Goal: Task Accomplishment & Management: Complete application form

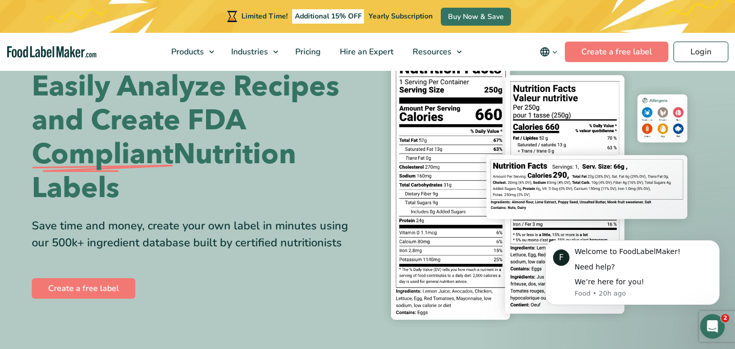
scroll to position [59, 0]
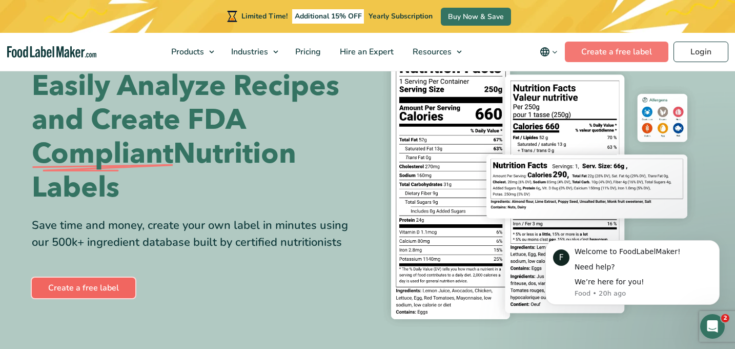
click at [82, 287] on link "Create a free label" at bounding box center [84, 287] width 104 height 21
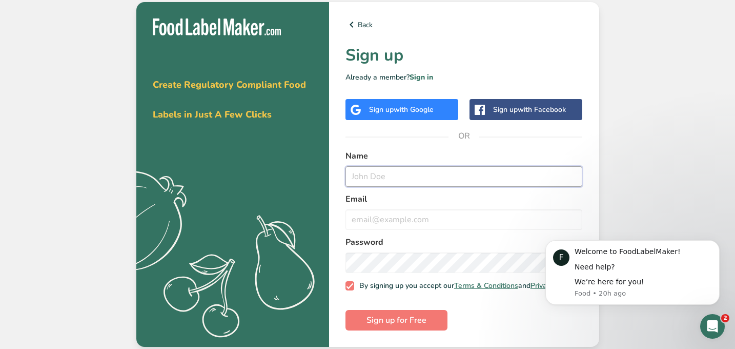
click at [371, 173] on input "text" at bounding box center [464, 176] width 237 height 21
type input "Maya Kordovi"
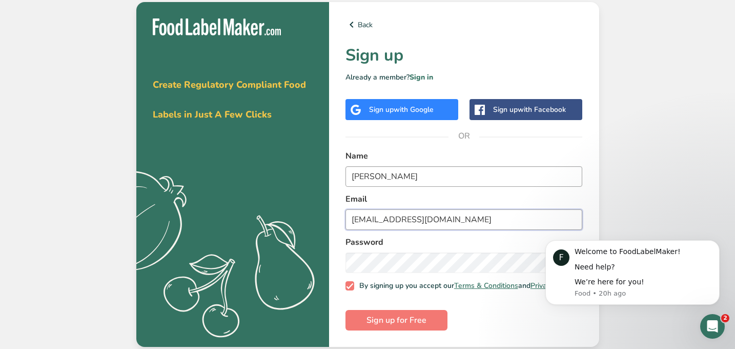
type input "mkordovi@gmail.com"
click at [394, 326] on span "Sign up for Free" at bounding box center [397, 320] width 60 height 12
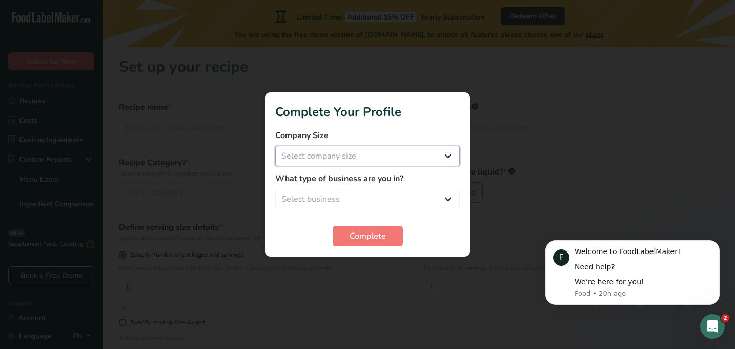
click at [410, 166] on select "Select company size Fewer than 10 Employees 10 to 50 Employees 51 to 500 Employ…" at bounding box center [367, 156] width 185 height 21
click at [406, 155] on select "Select company size Fewer than 10 Employees 10 to 50 Employees 51 to 500 Employ…" at bounding box center [367, 156] width 185 height 21
select select "1"
click at [275, 146] on select "Select company size Fewer than 10 Employees 10 to 50 Employees 51 to 500 Employ…" at bounding box center [367, 156] width 185 height 21
click at [411, 205] on select "Select business Packaged Food Manufacturer Restaurant & Cafe Bakery Meal Plans …" at bounding box center [367, 199] width 185 height 21
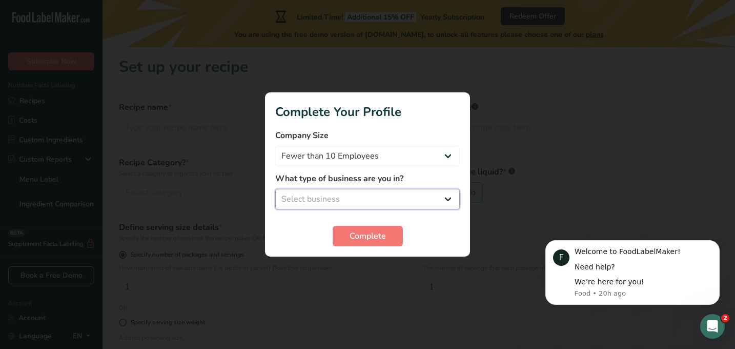
select select "1"
click at [275, 189] on select "Select business Packaged Food Manufacturer Restaurant & Cafe Bakery Meal Plans …" at bounding box center [367, 199] width 185 height 21
click at [394, 237] on button "Complete" at bounding box center [368, 236] width 70 height 21
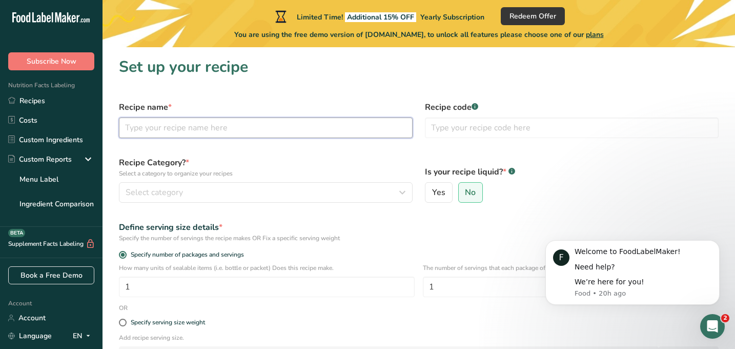
click at [178, 124] on input "text" at bounding box center [266, 127] width 294 height 21
type input "Noci Bar"
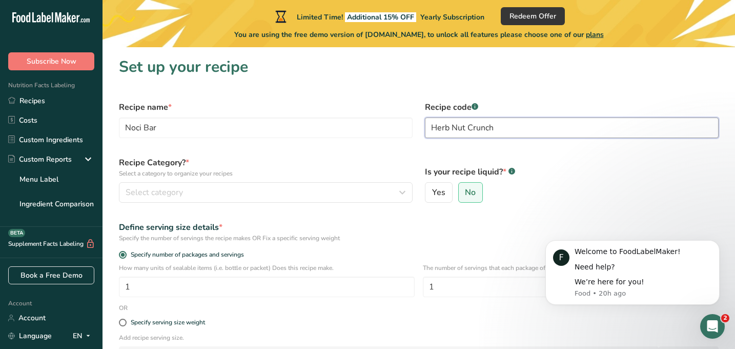
type input "Herb Nut Crunch"
click at [476, 191] on label "No" at bounding box center [470, 192] width 25 height 21
click at [466, 191] on input "No" at bounding box center [462, 192] width 7 height 7
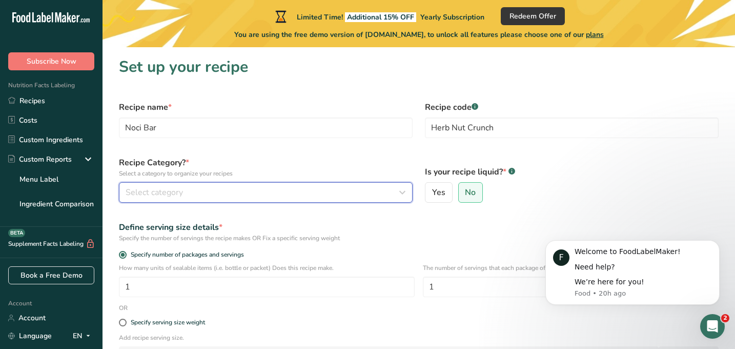
click at [175, 187] on span "Select category" at bounding box center [154, 192] width 57 height 12
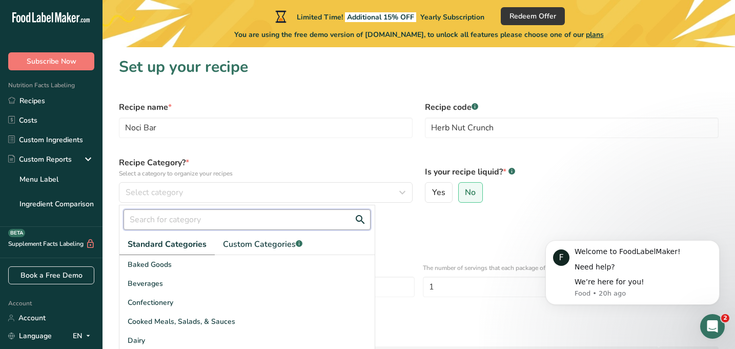
click at [156, 228] on input "text" at bounding box center [247, 219] width 247 height 21
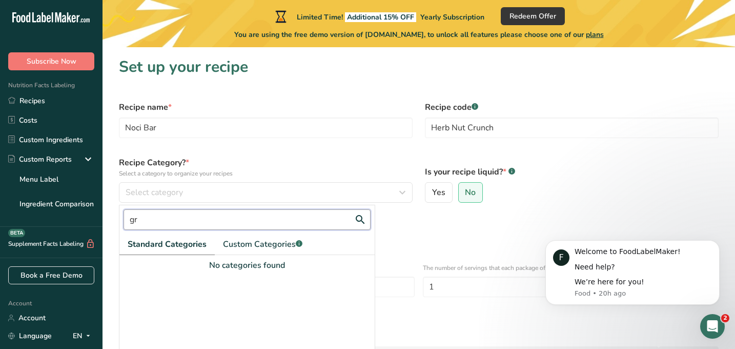
type input "g"
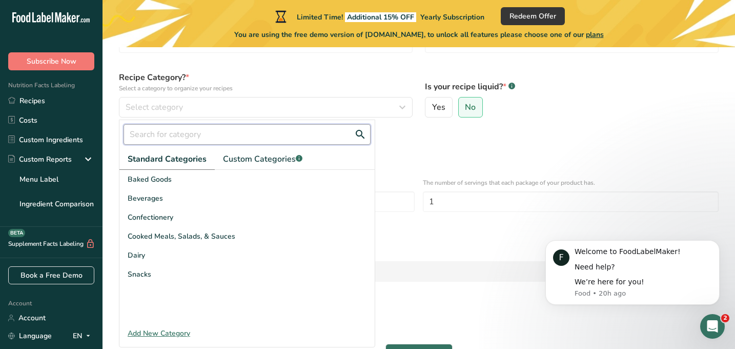
scroll to position [85, 0]
click at [718, 242] on icon "Dismiss notification" at bounding box center [717, 243] width 4 height 4
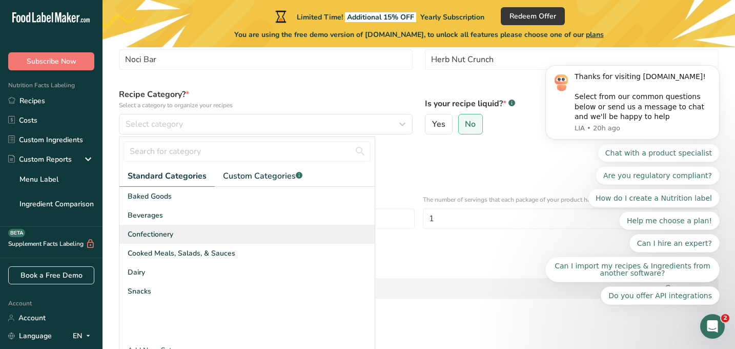
scroll to position [66, 0]
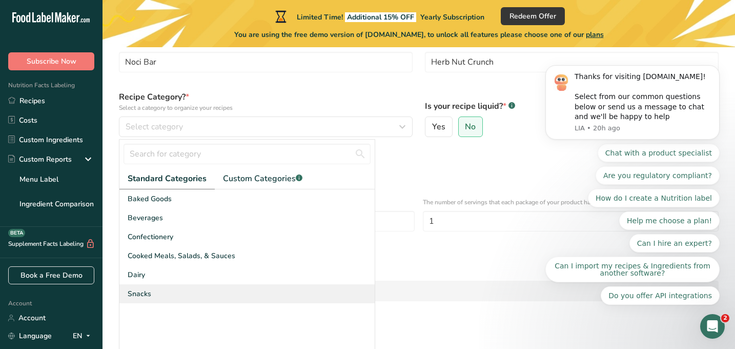
click at [216, 298] on div "Snacks" at bounding box center [246, 293] width 255 height 19
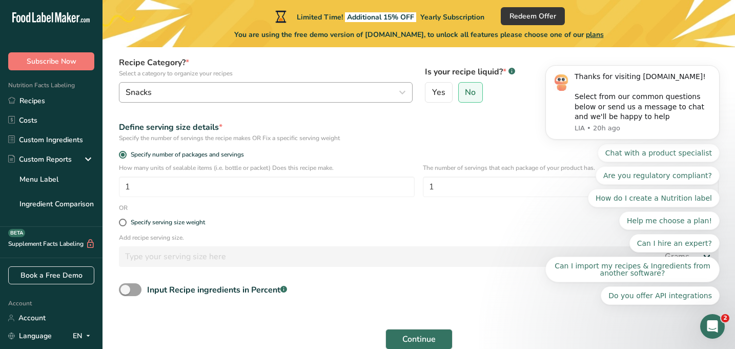
scroll to position [99, 0]
click at [716, 69] on icon "Dismiss notification" at bounding box center [717, 68] width 4 height 4
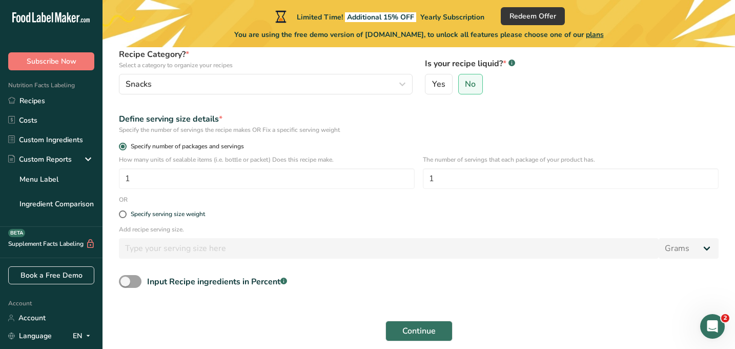
scroll to position [110, 0]
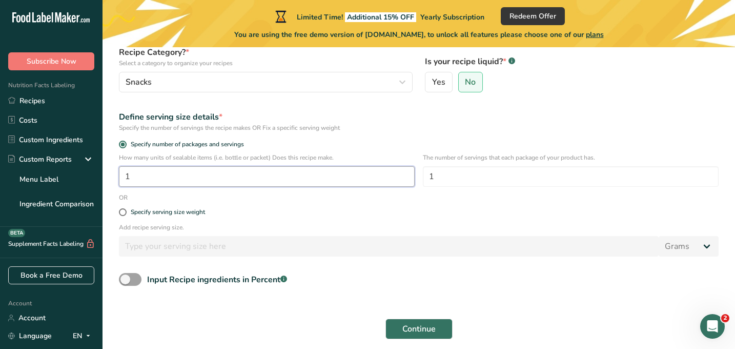
click at [232, 181] on input "1" at bounding box center [267, 176] width 296 height 21
type input "24"
click at [409, 216] on div "Specify serving size weight" at bounding box center [419, 212] width 612 height 21
click at [122, 214] on span at bounding box center [123, 212] width 8 height 8
click at [122, 214] on input "Specify serving size weight" at bounding box center [122, 212] width 7 height 7
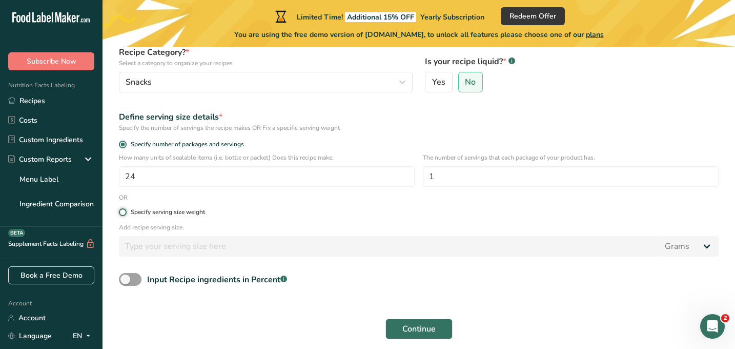
radio input "true"
radio input "false"
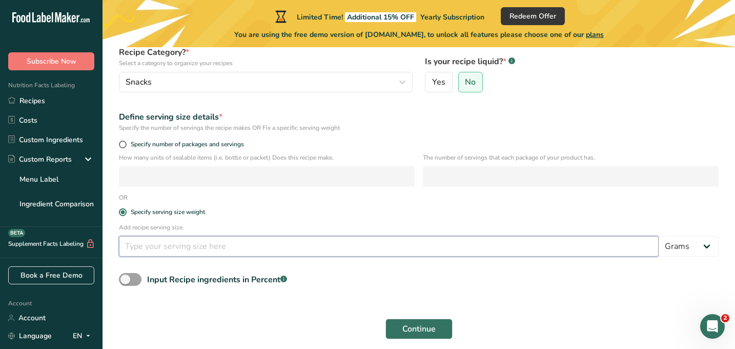
click at [138, 256] on input "number" at bounding box center [389, 246] width 540 height 21
type input "40"
click at [239, 227] on p "Add recipe serving size." at bounding box center [419, 226] width 600 height 9
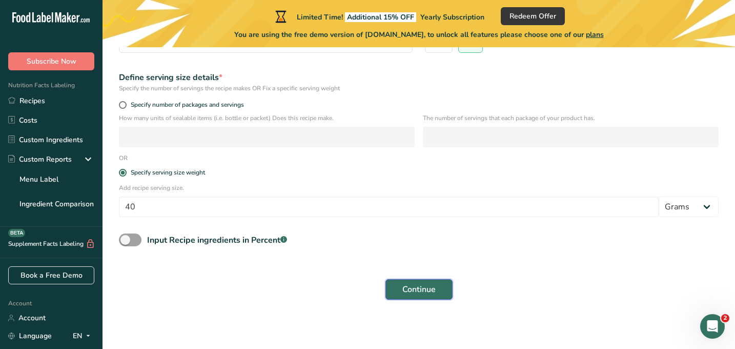
click at [425, 289] on span "Continue" at bounding box center [418, 289] width 33 height 12
